Goal: Transaction & Acquisition: Purchase product/service

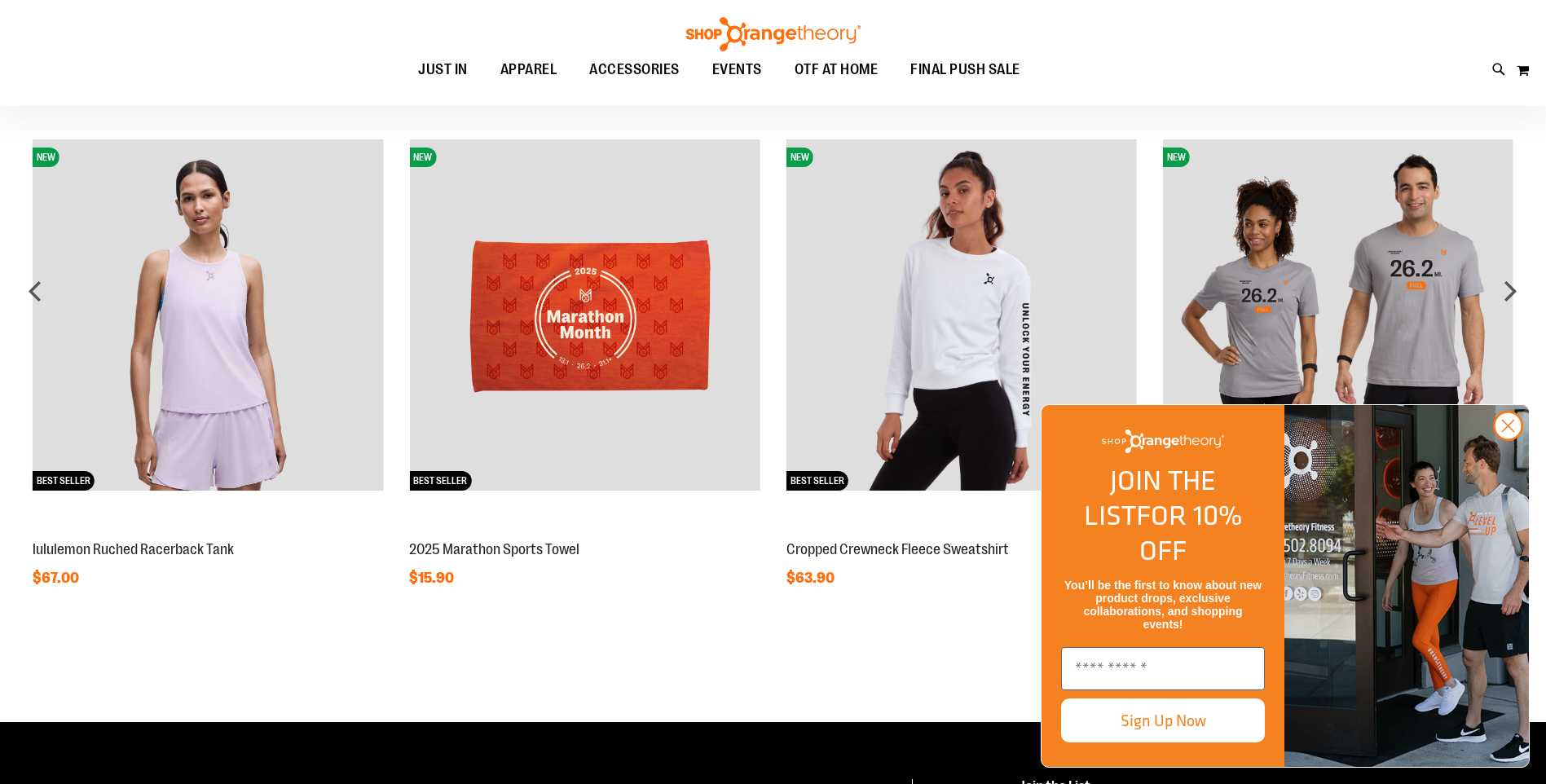
scroll to position [1341, 0]
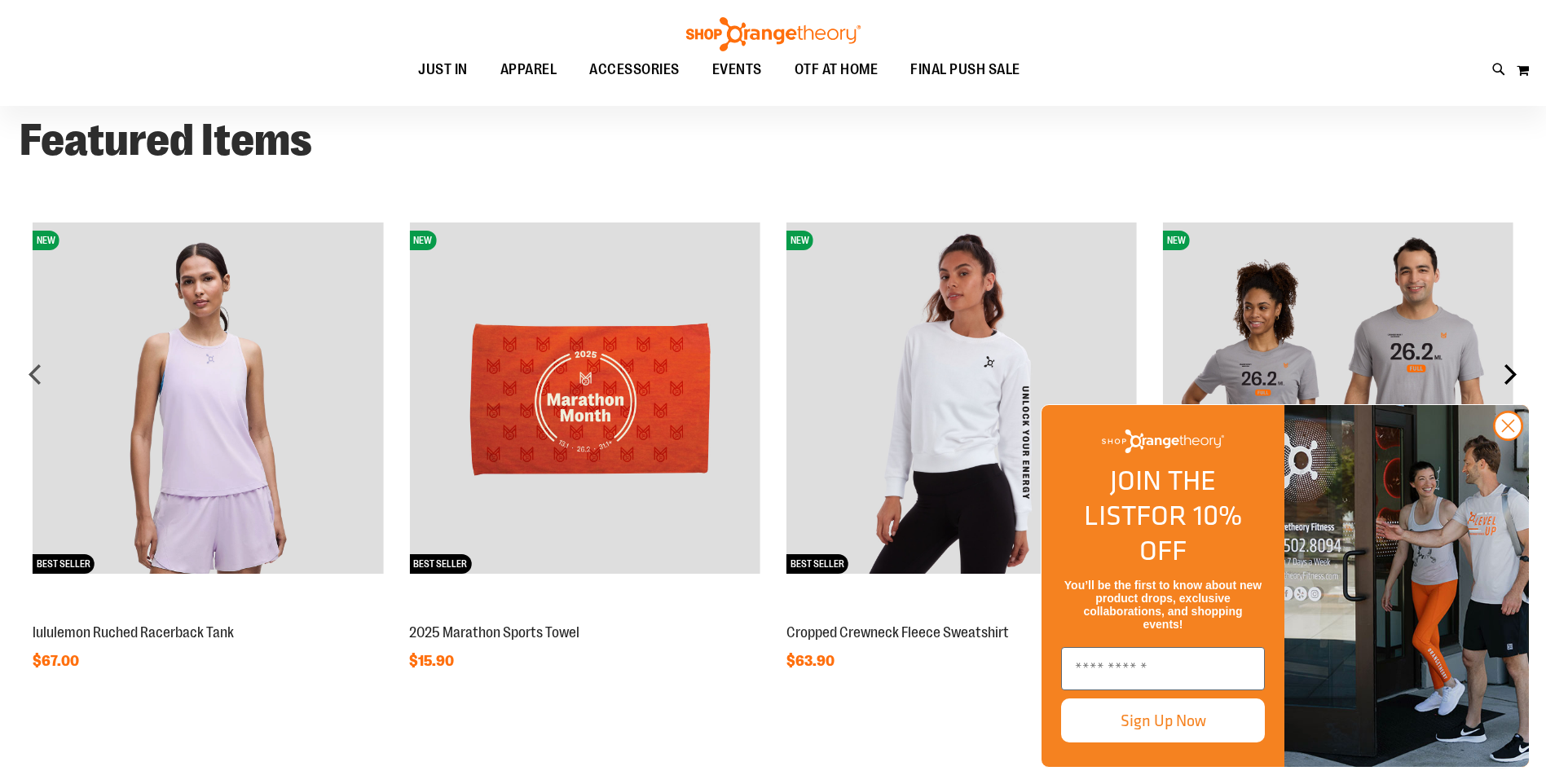
click at [1510, 369] on div "next" at bounding box center [1510, 373] width 32 height 32
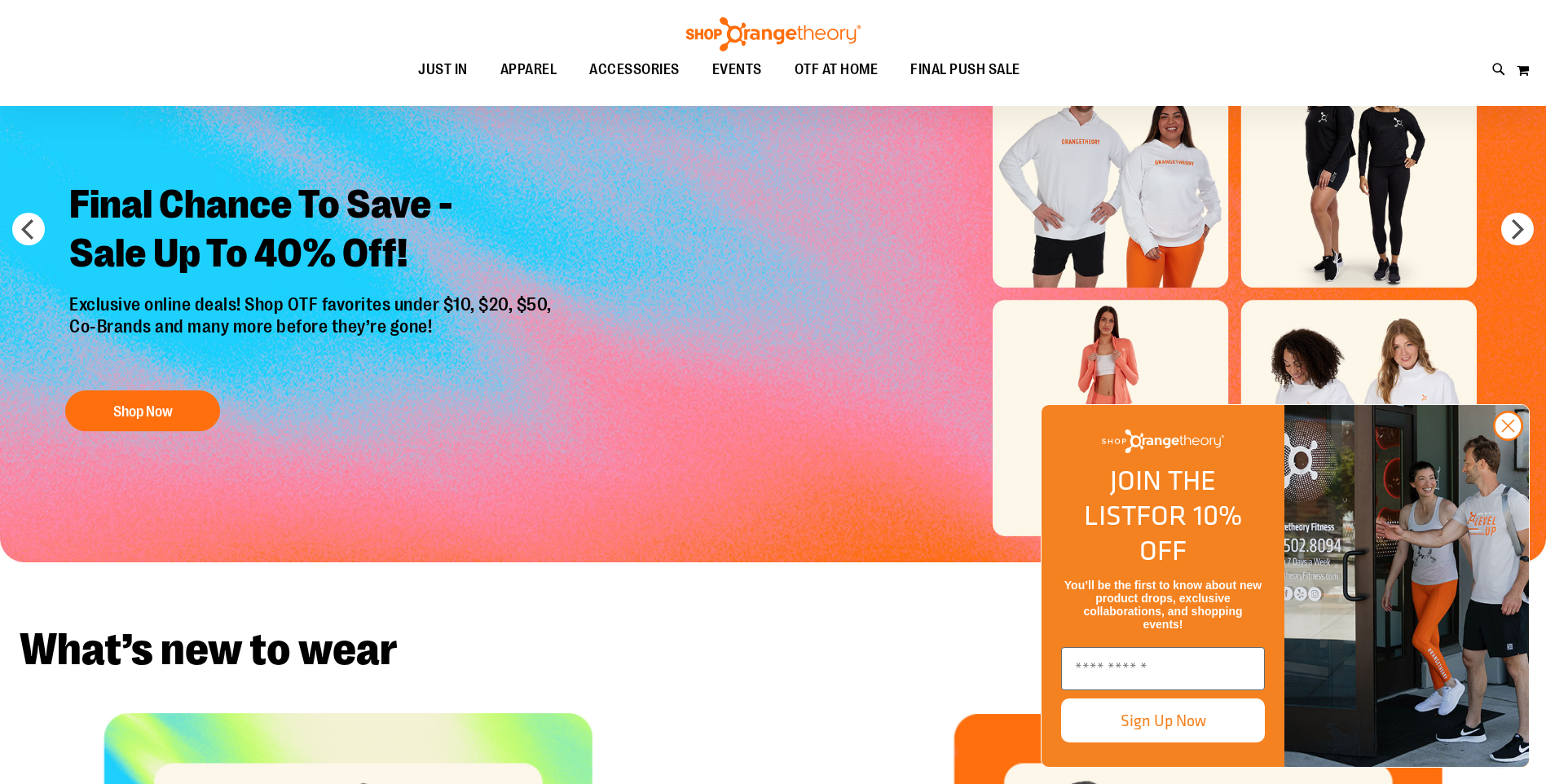
scroll to position [0, 0]
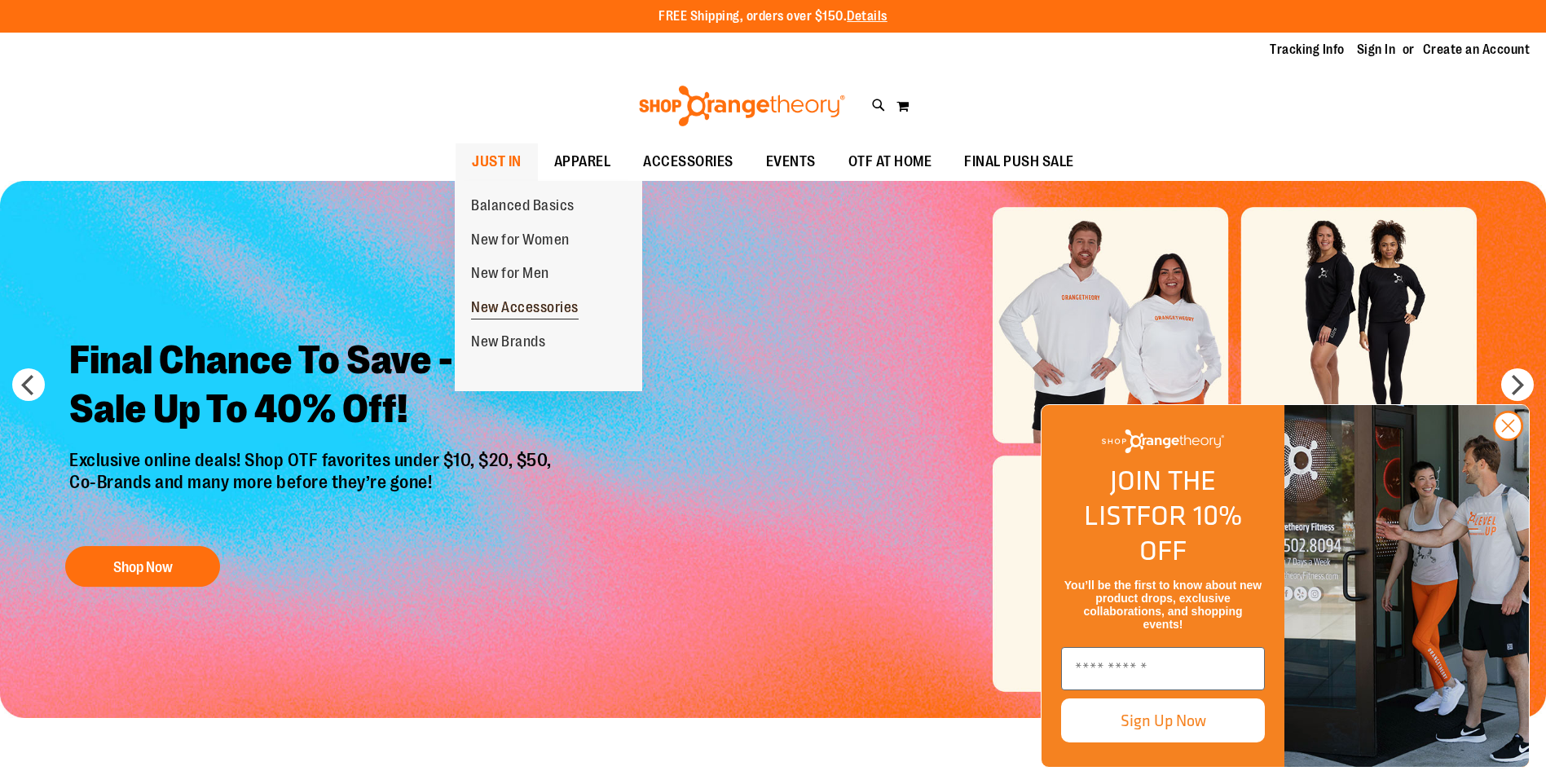
click at [508, 307] on span "New Accessories" at bounding box center [525, 309] width 107 height 20
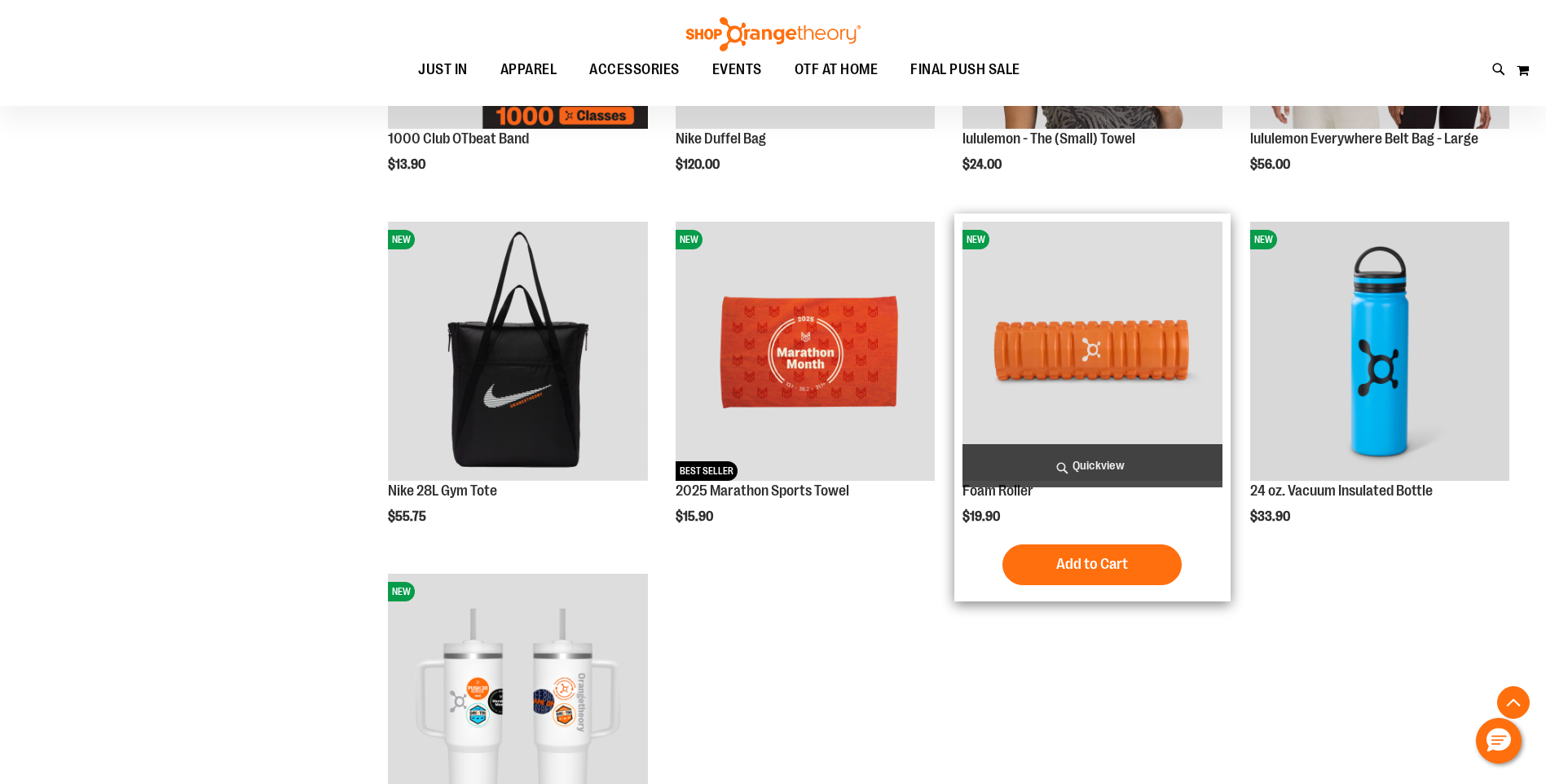
scroll to position [489, 0]
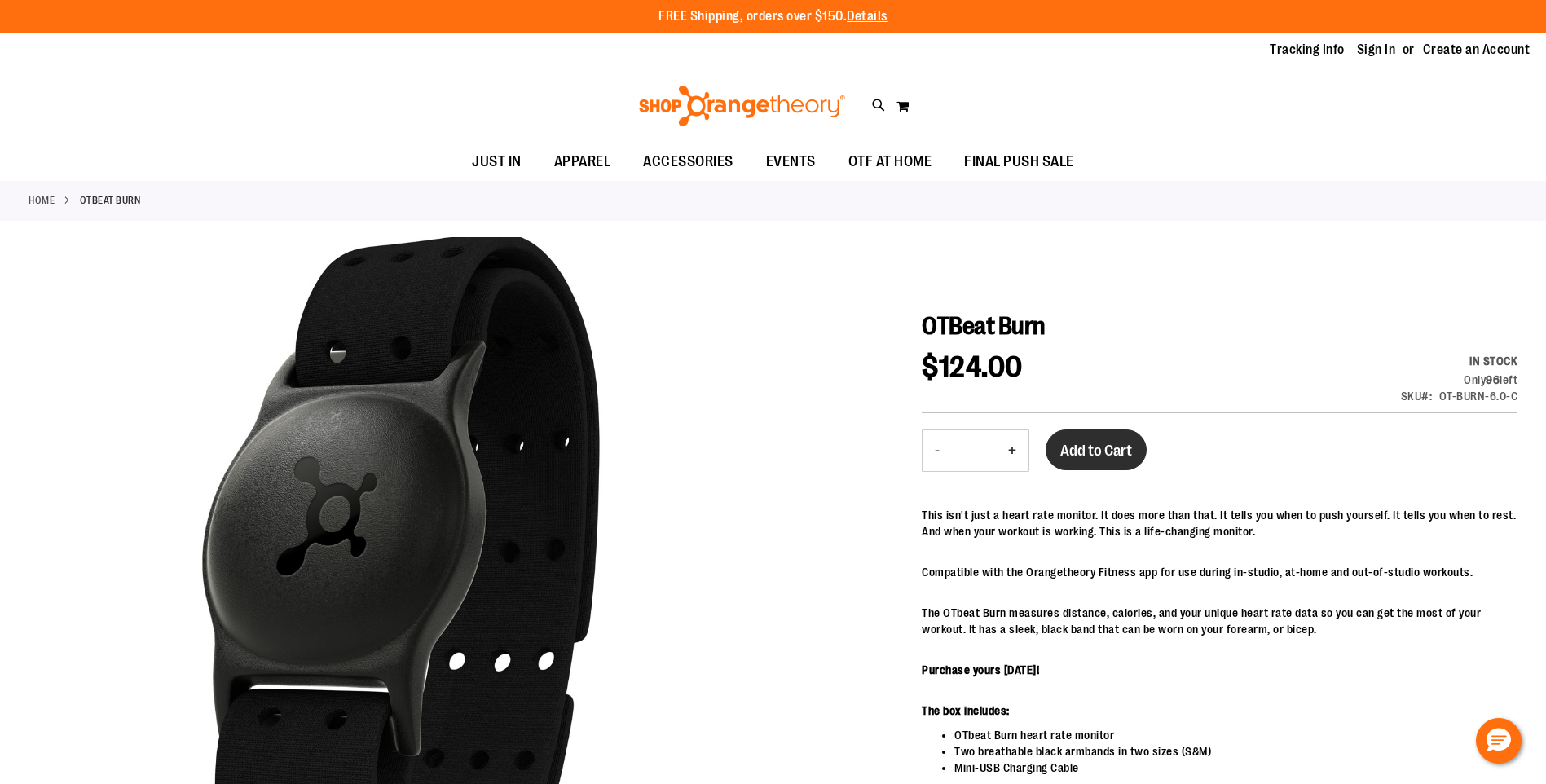
click at [1113, 454] on span "Add to Cart" at bounding box center [1096, 451] width 72 height 18
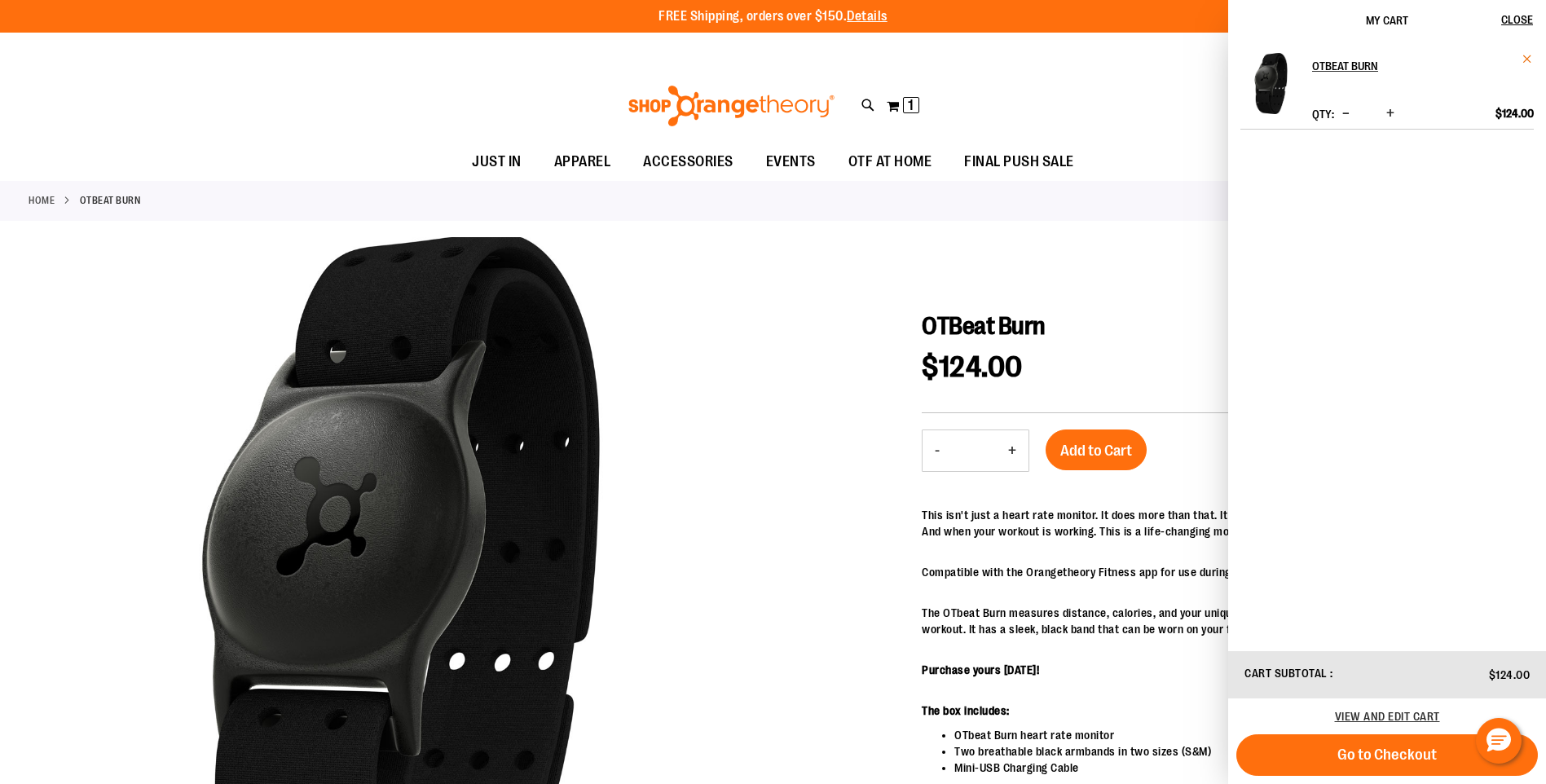
click at [1528, 57] on span "Remove item" at bounding box center [1527, 59] width 13 height 13
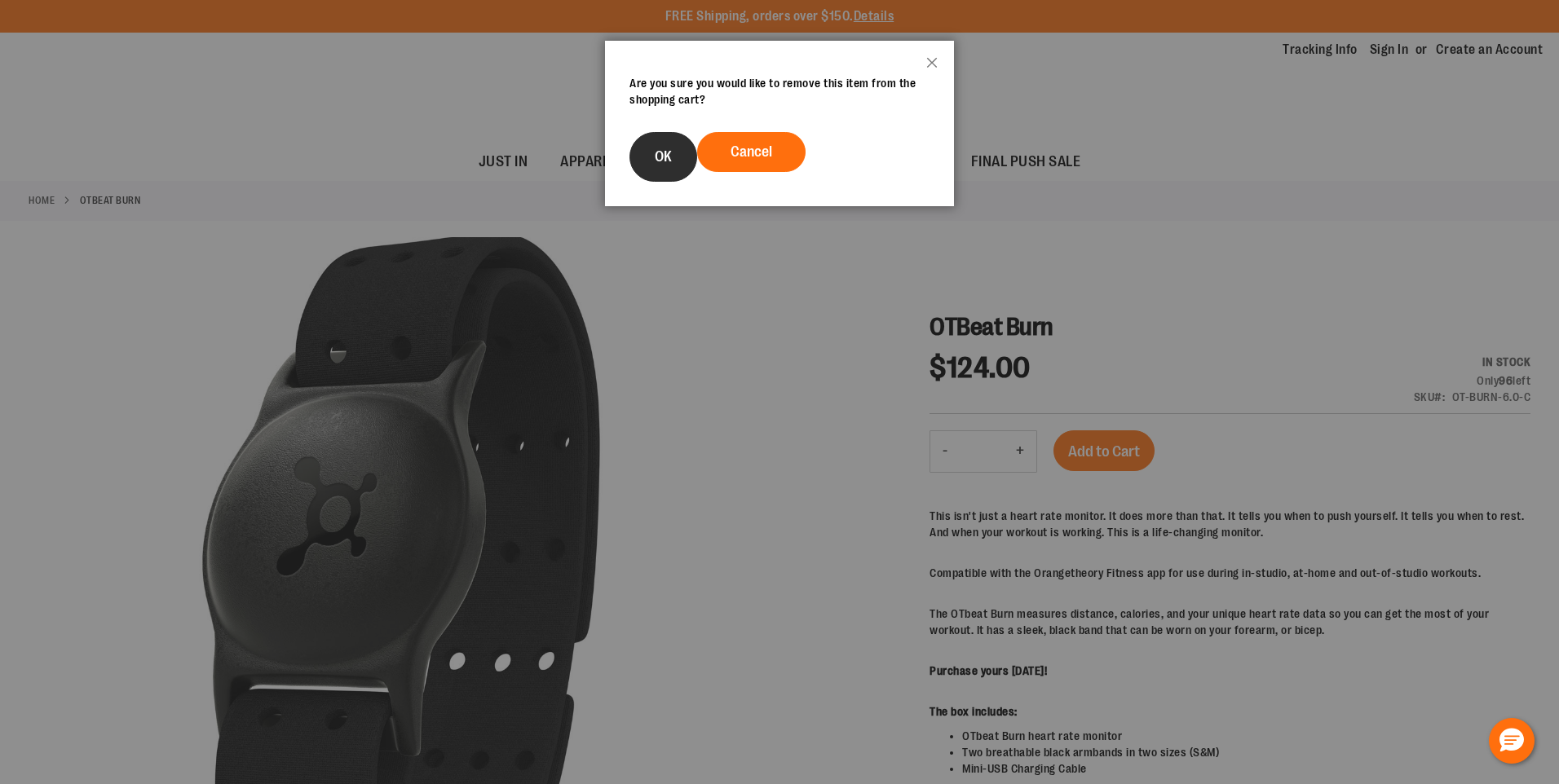
click at [649, 151] on button "OK" at bounding box center [662, 156] width 67 height 50
